Goal: Task Accomplishment & Management: Complete application form

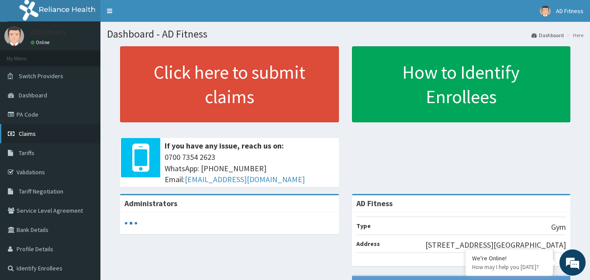
click at [61, 136] on link "Claims" at bounding box center [50, 133] width 100 height 19
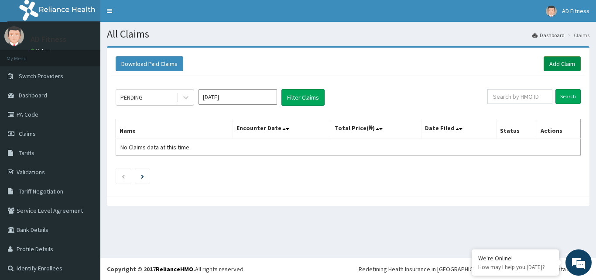
click at [558, 66] on link "Add Claim" at bounding box center [562, 63] width 37 height 15
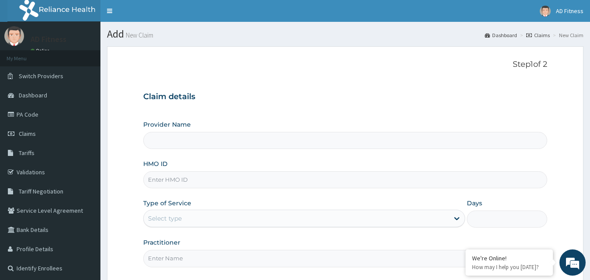
type input "AD Fitness"
type input "1"
